Goal: Task Accomplishment & Management: Use online tool/utility

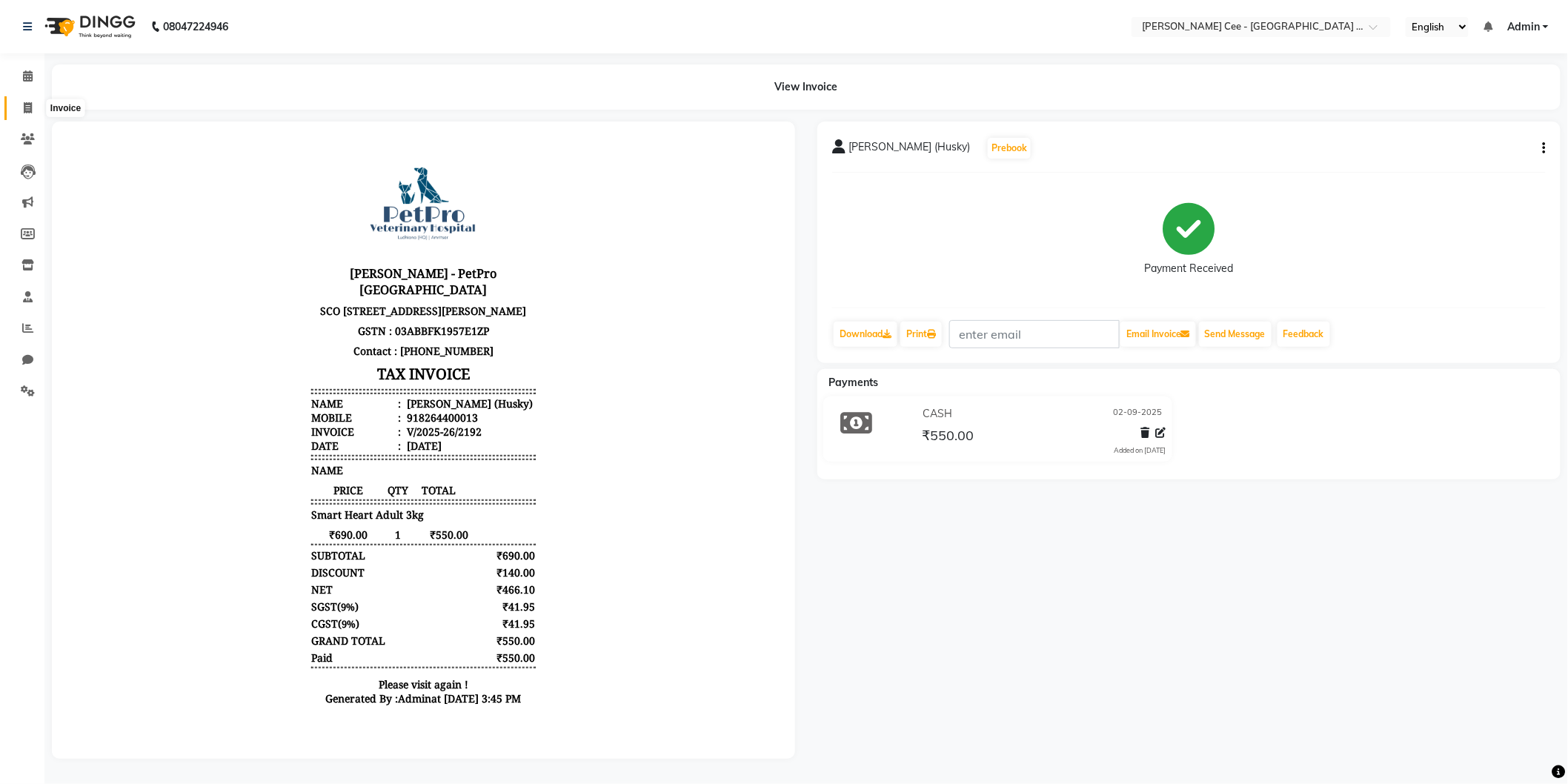
click at [31, 110] on icon at bounding box center [28, 108] width 8 height 11
select select "service"
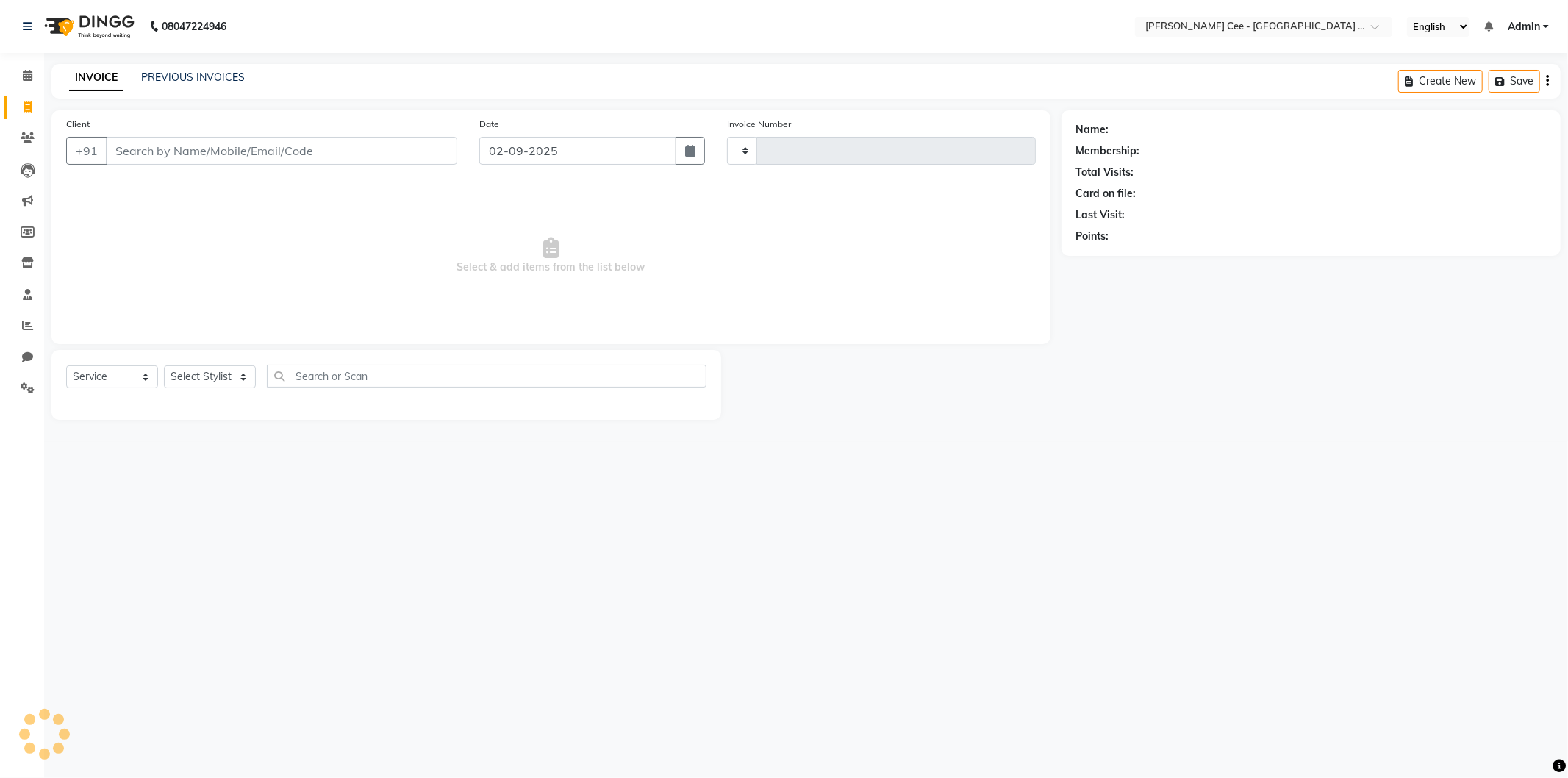
type input "2193"
select select "8239"
select select "product"
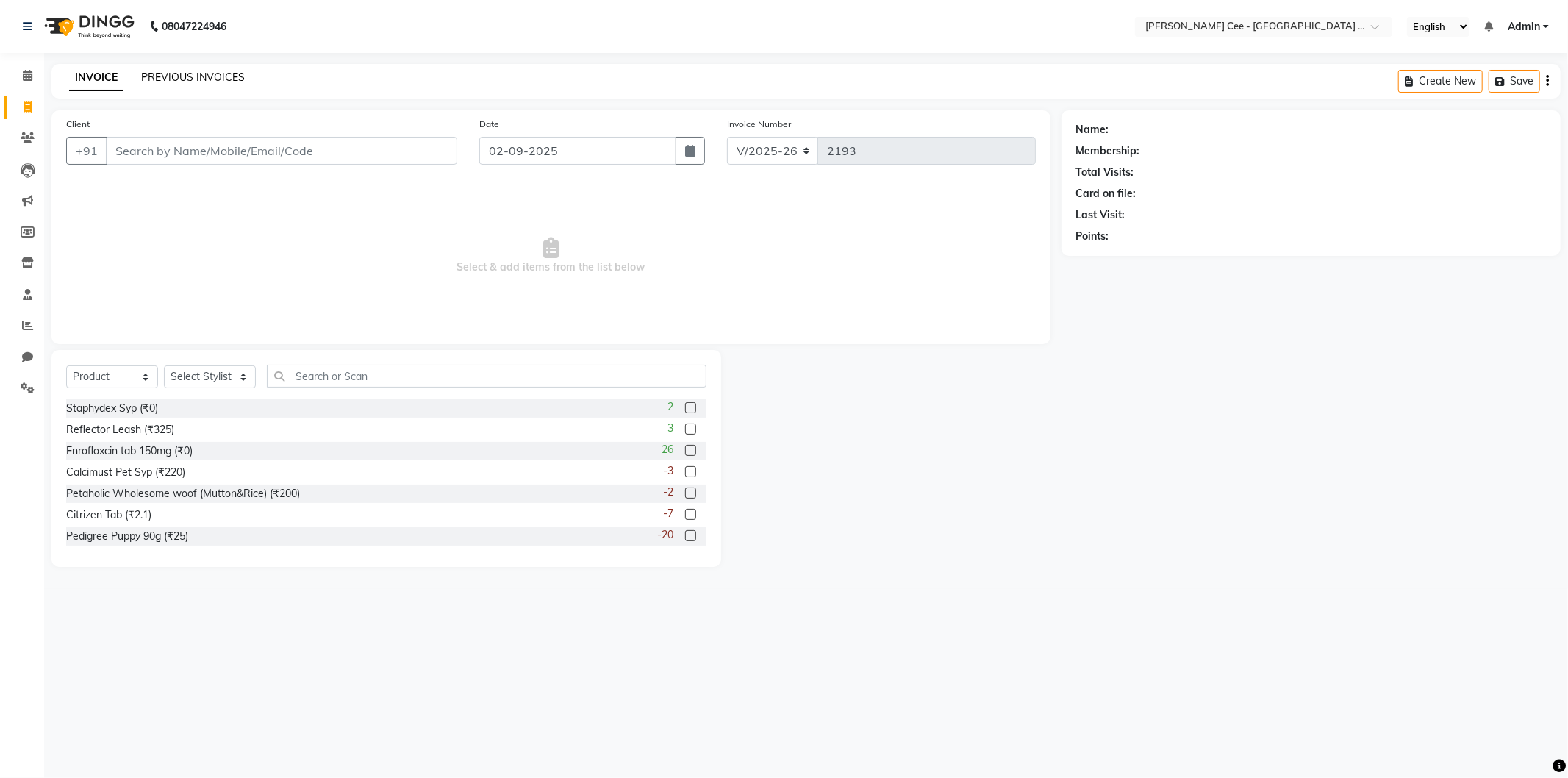
click at [210, 79] on link "PREVIOUS INVOICES" at bounding box center [193, 77] width 104 height 14
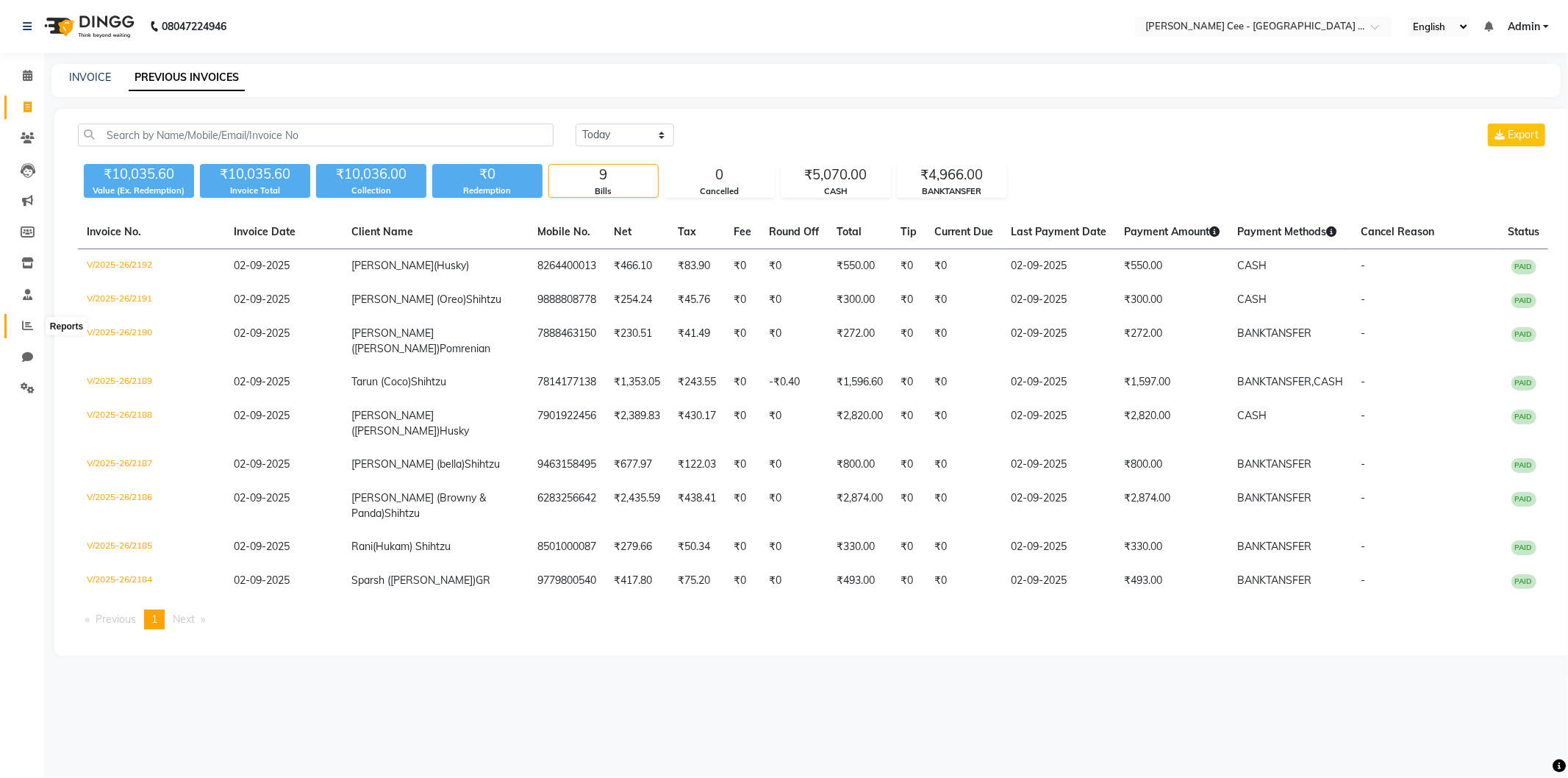
click at [33, 320] on span at bounding box center [27, 326] width 25 height 17
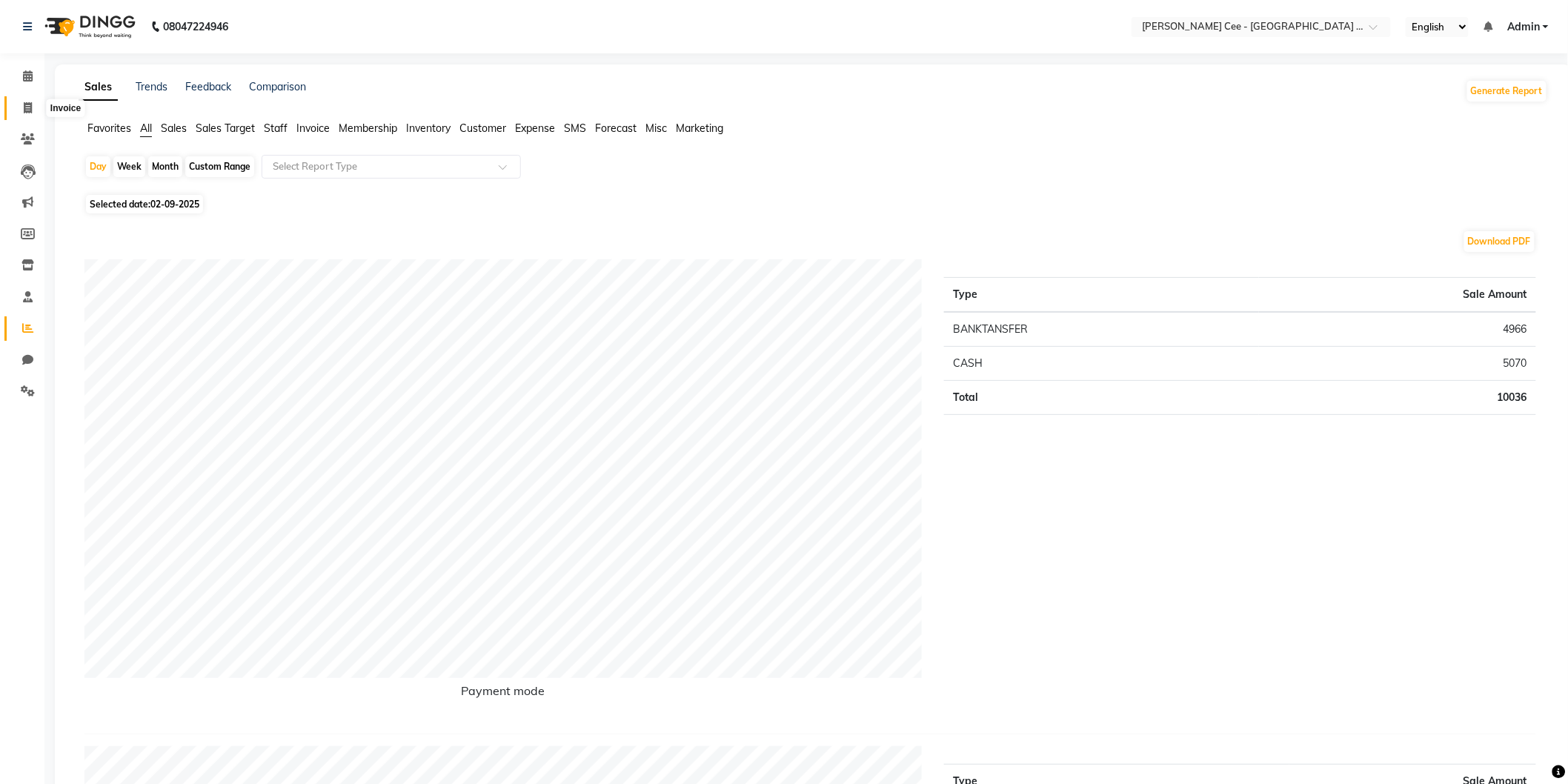
click at [33, 110] on span at bounding box center [28, 108] width 26 height 17
select select "service"
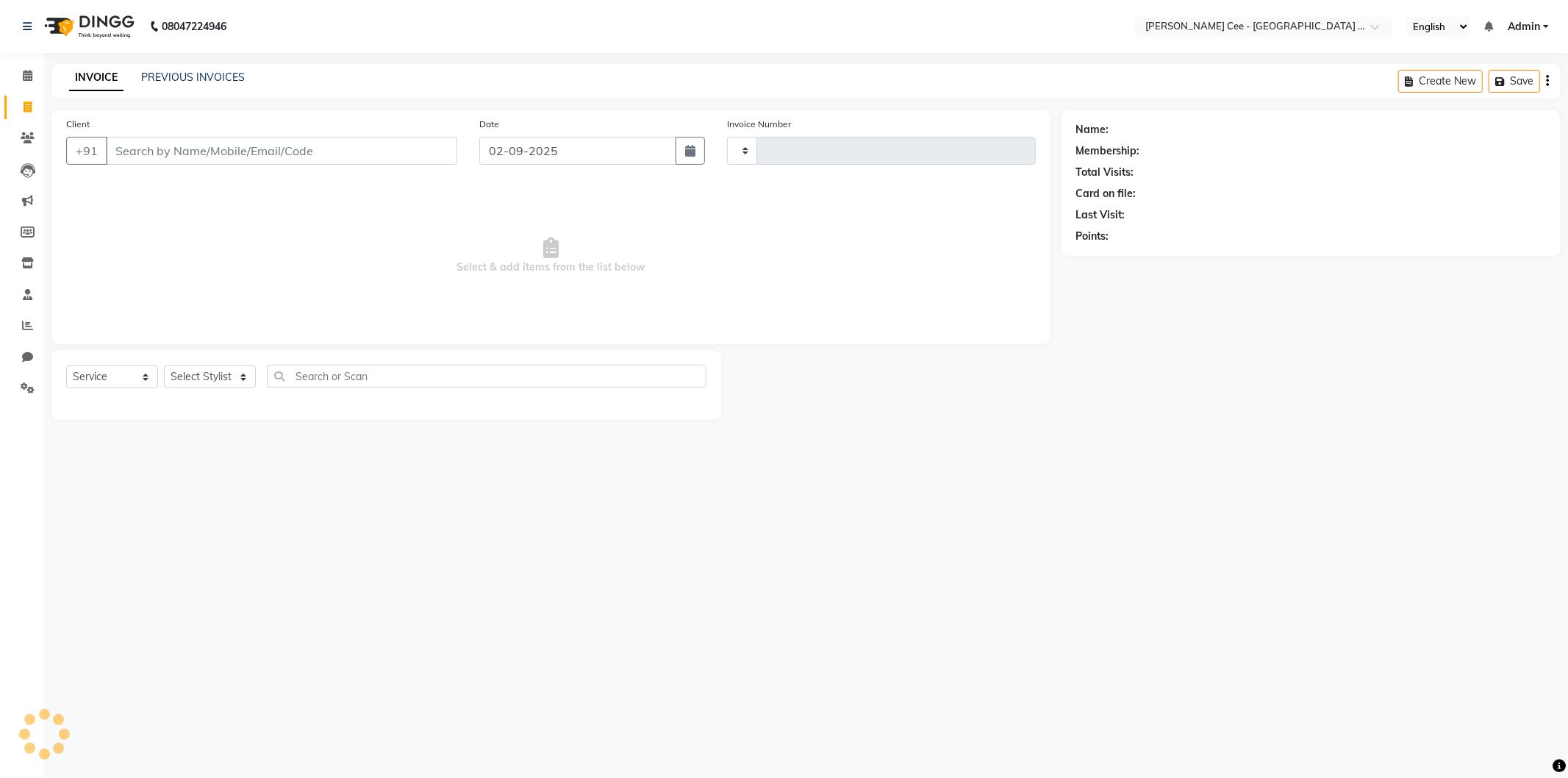
type input "2193"
select select "8239"
select select "product"
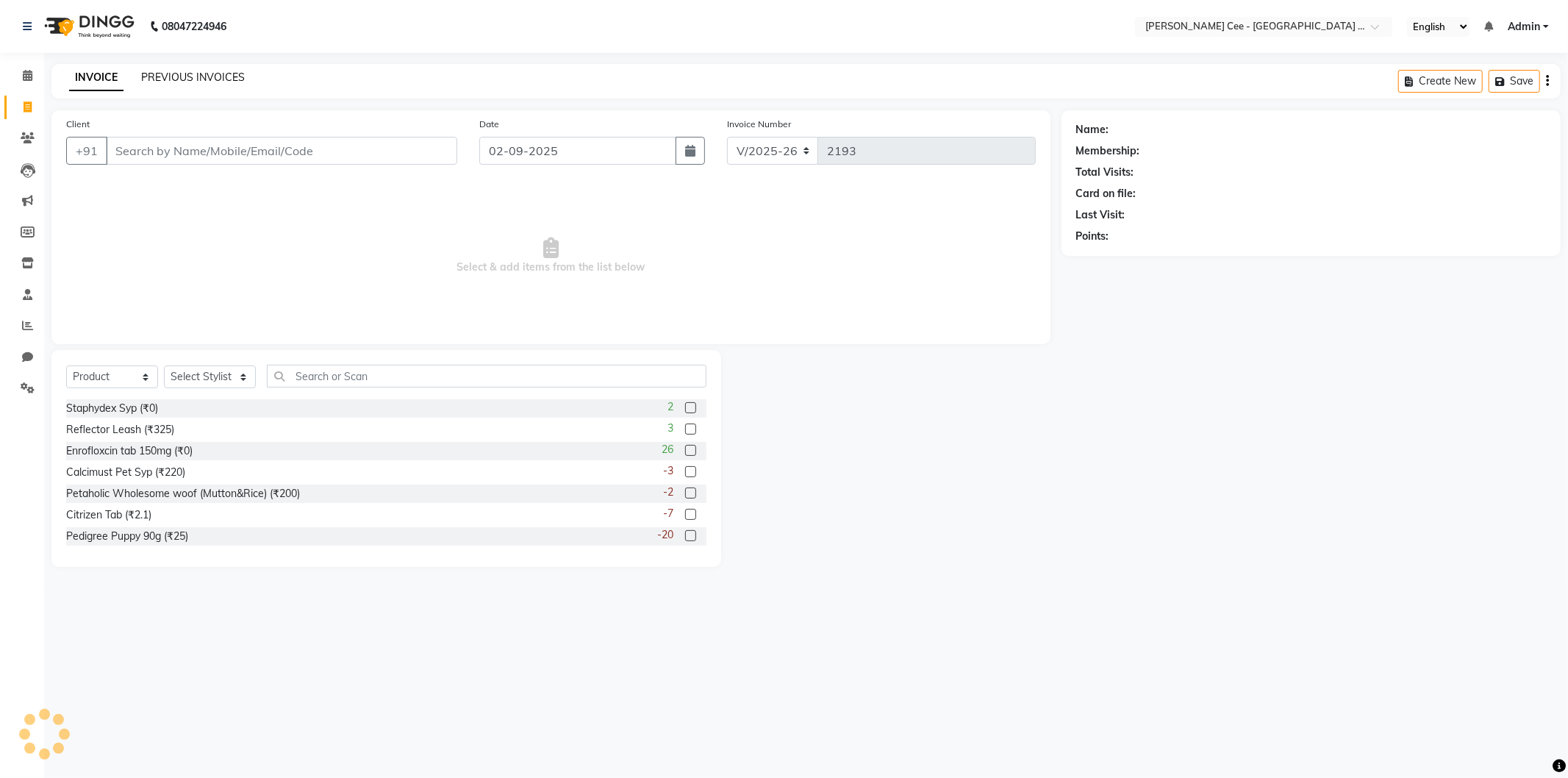
click at [219, 76] on link "PREVIOUS INVOICES" at bounding box center [193, 77] width 104 height 14
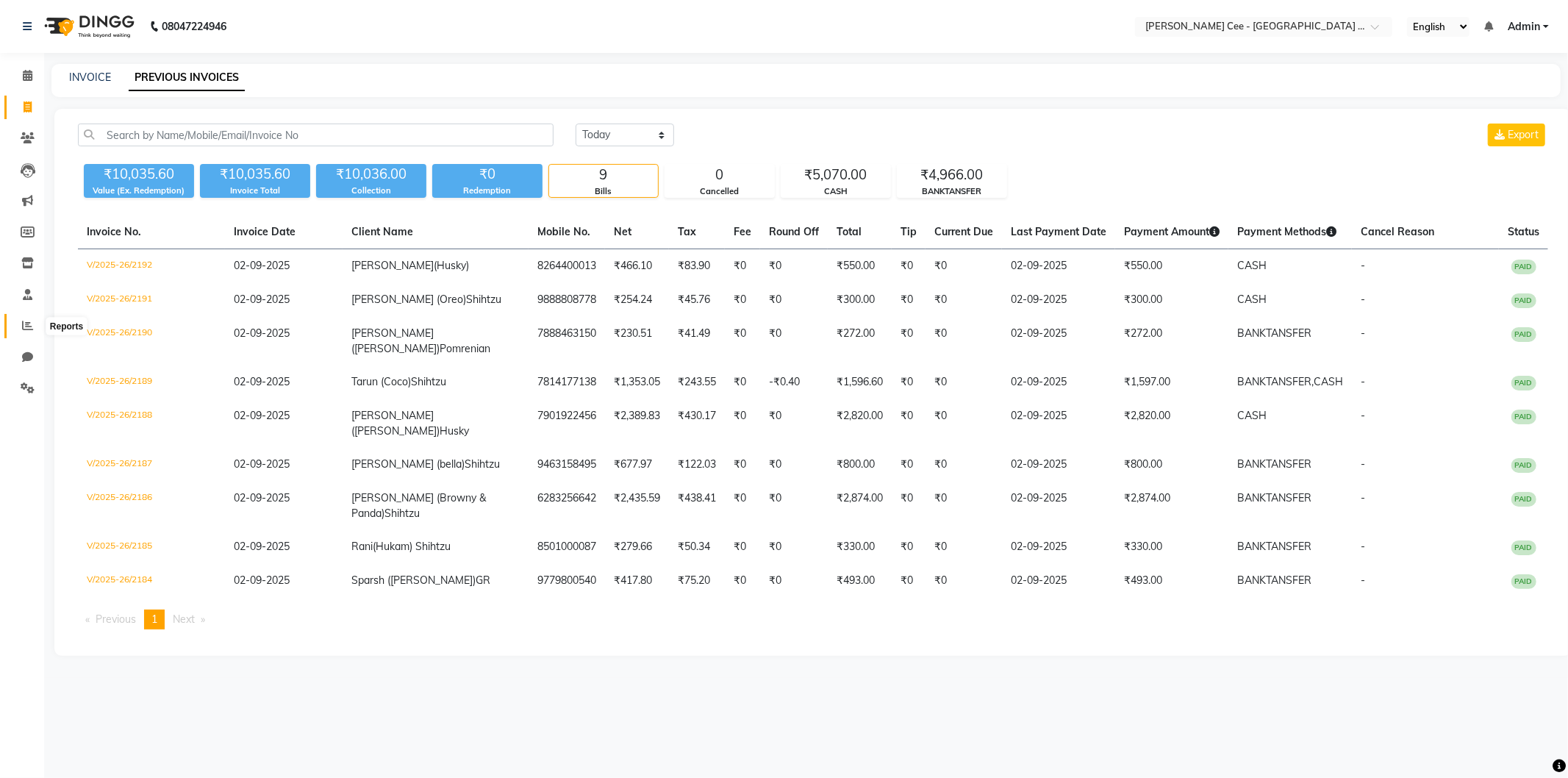
click at [28, 328] on icon at bounding box center [27, 326] width 11 height 11
